Goal: Find specific page/section: Find specific page/section

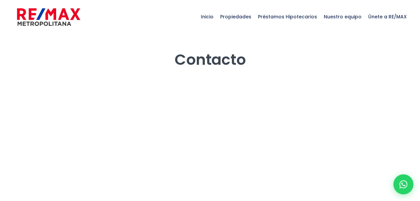
select select "DO"
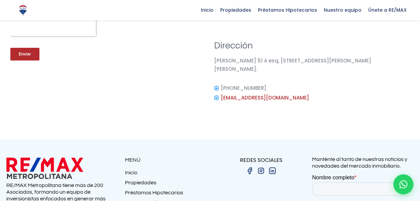
scroll to position [205, 0]
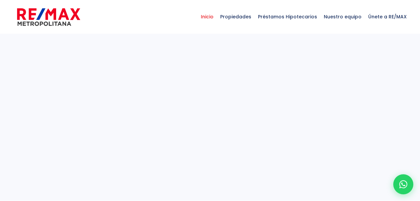
select select
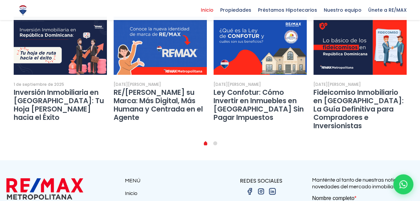
scroll to position [1283, 0]
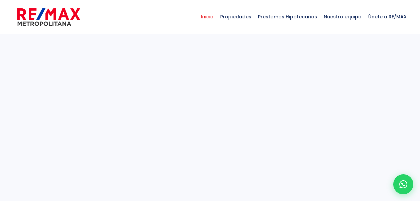
select select
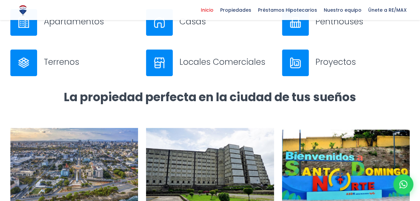
scroll to position [401, 0]
